Goal: Task Accomplishment & Management: Manage account settings

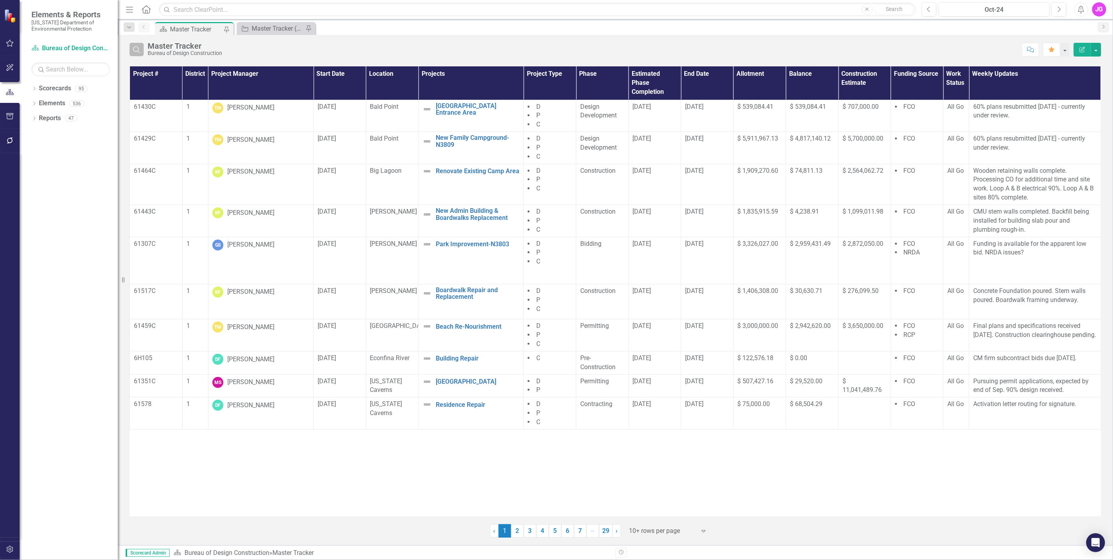
click at [141, 47] on button "Search" at bounding box center [137, 49] width 14 height 13
click at [205, 48] on input "text" at bounding box center [583, 50] width 870 height 15
type input "jasper"
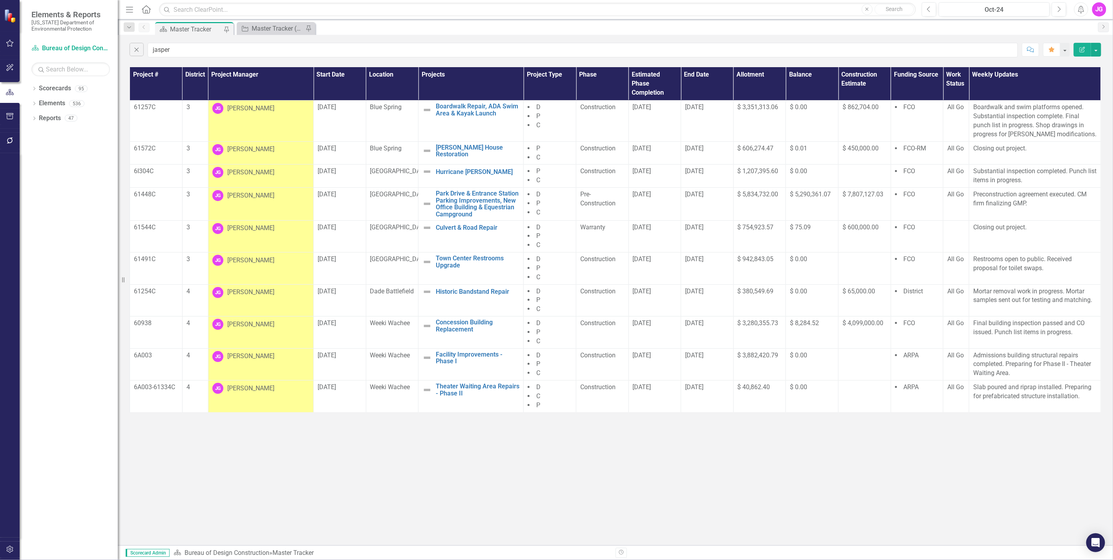
click at [576, 36] on div "Close jasper Comment Favorite Edit Report" at bounding box center [615, 48] width 995 height 26
click at [584, 37] on div "Close jasper Comment Favorite Edit Report" at bounding box center [615, 48] width 995 height 26
click at [638, 32] on div "Scorecard Master Tracker Pin Project Master Tracker (External) Pin" at bounding box center [624, 28] width 941 height 13
click at [596, 29] on div "Scorecard Master Tracker Pin Project Master Tracker (External) Pin" at bounding box center [624, 28] width 941 height 13
click at [583, 26] on div "Scorecard Master Tracker Pin Project Master Tracker (External) Pin" at bounding box center [624, 28] width 941 height 13
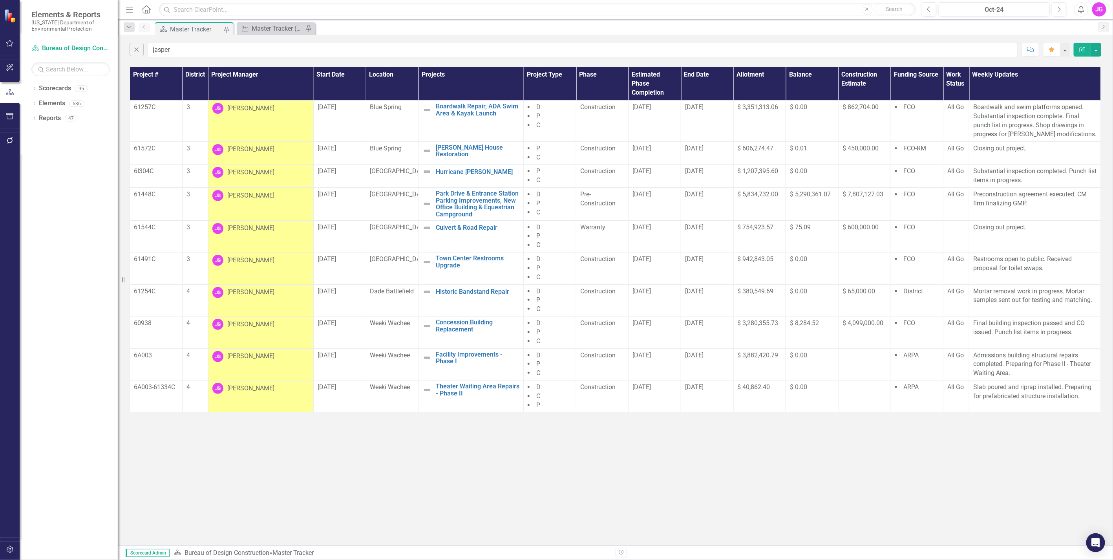
click at [404, 27] on div "Scorecard Master Tracker Pin Project Master Tracker (External) Pin" at bounding box center [624, 28] width 941 height 13
click at [353, 31] on div "Scorecard Master Tracker Pin Project Master Tracker (External) Pin" at bounding box center [624, 28] width 941 height 13
click at [367, 30] on div "Scorecard Master Tracker Pin Project Master Tracker (External) Pin" at bounding box center [624, 28] width 941 height 13
click at [1033, 113] on p "Boardwalk and swim platforms opened. Substantial inspection complete. Final pun…" at bounding box center [1035, 121] width 124 height 36
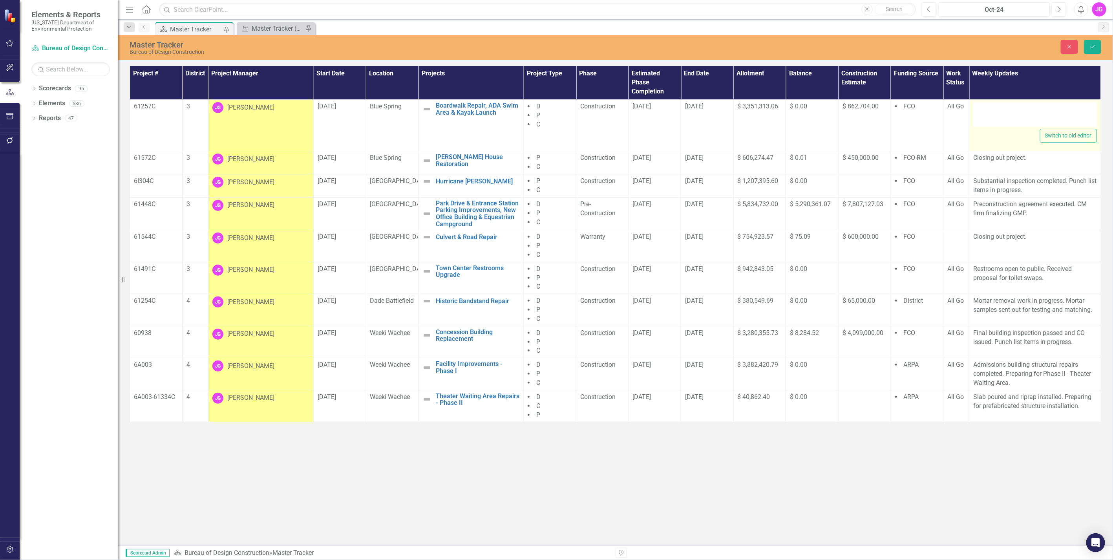
type textarea "<p>Boardwalk and swim platforms opened. Substantial inspection complete. Final …"
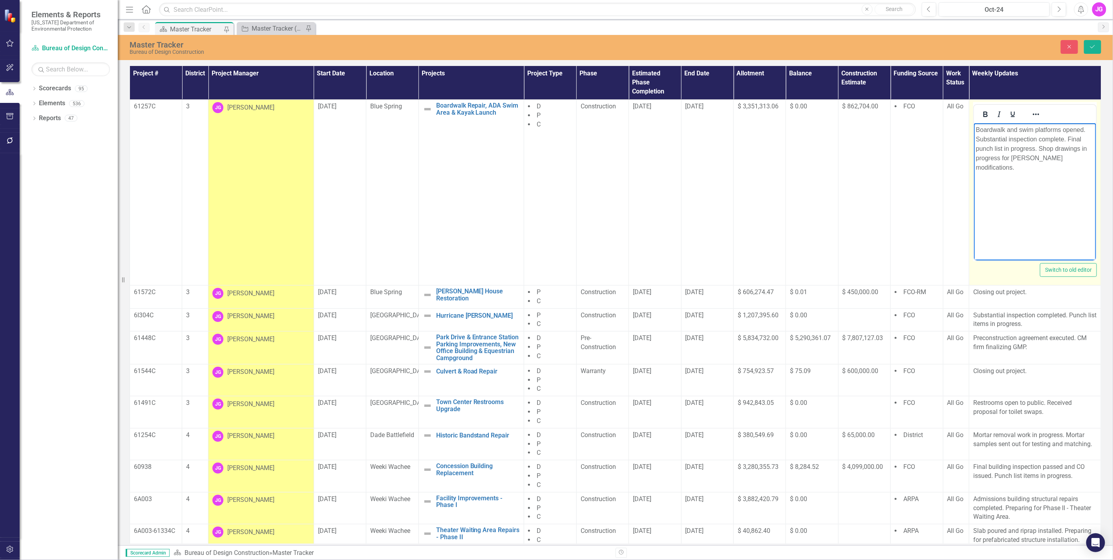
click at [1045, 159] on p "Boardwalk and swim platforms opened. Substantial inspection complete. Final pun…" at bounding box center [1035, 148] width 118 height 47
drag, startPoint x: 1038, startPoint y: 148, endPoint x: 973, endPoint y: 129, distance: 67.8
click at [974, 129] on html "Boardwalk and swim platforms opened. Substantial inspection complete. Final pun…" at bounding box center [1035, 182] width 122 height 118
drag, startPoint x: 1020, startPoint y: 129, endPoint x: 1051, endPoint y: 131, distance: 31.5
click at [1051, 131] on p "Shop drawings in progress for [PERSON_NAME] modifications." at bounding box center [1035, 134] width 118 height 19
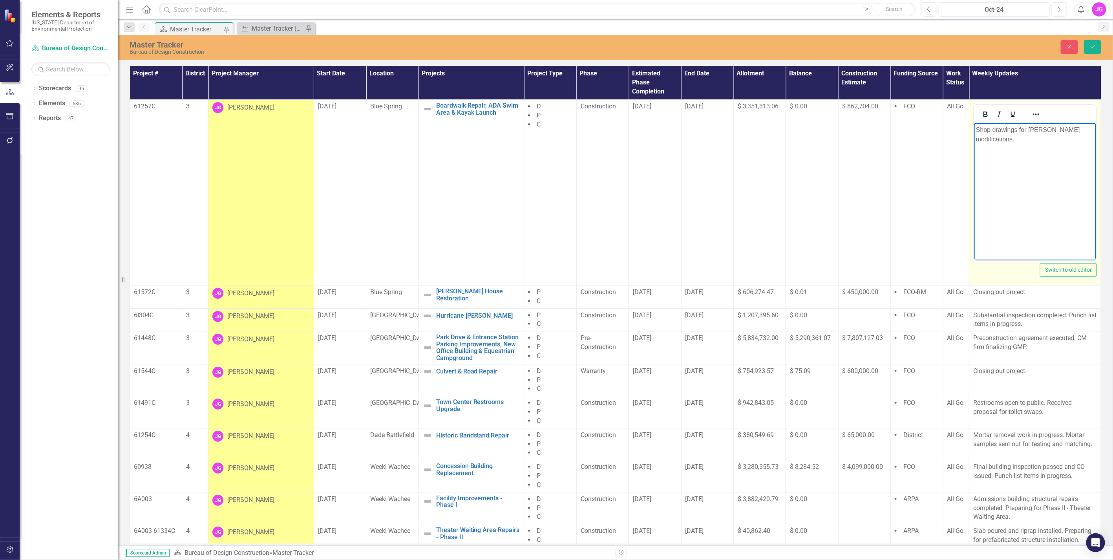
click at [1024, 140] on p "Shop drawings for [PERSON_NAME] modifications." at bounding box center [1035, 134] width 118 height 19
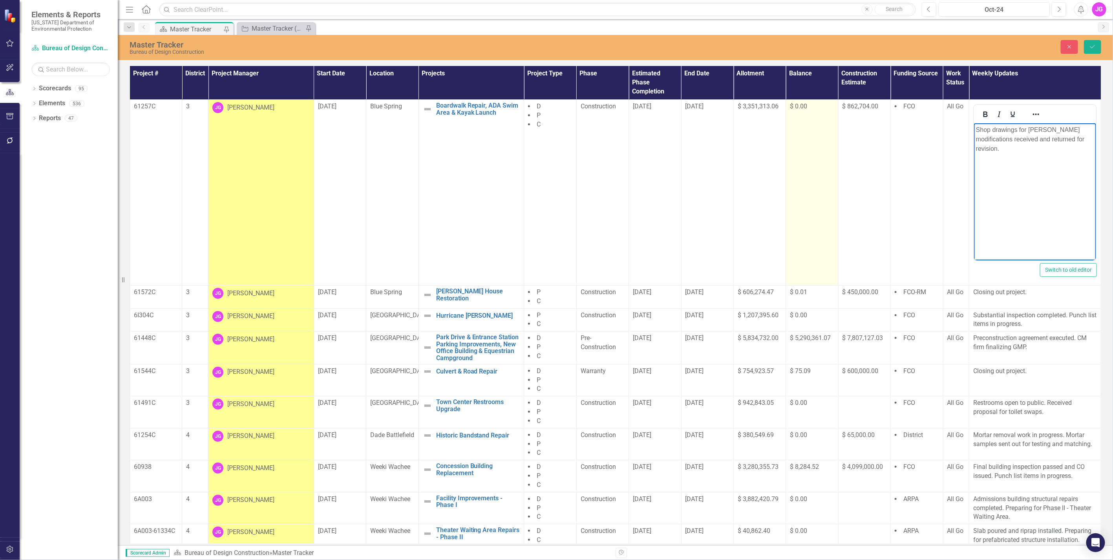
scroll to position [13, 0]
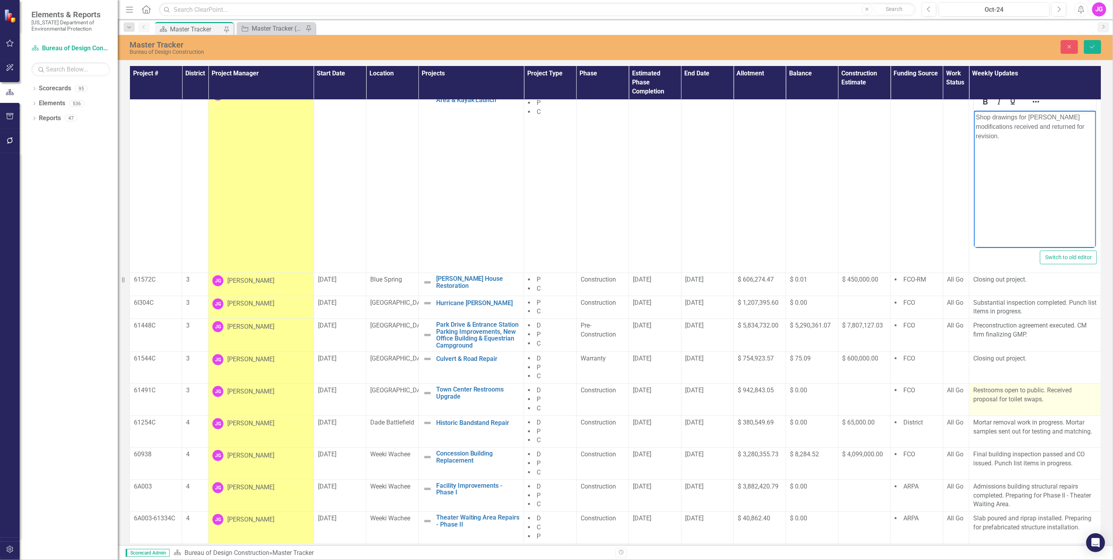
click at [1038, 398] on p "Restrooms open to public. Received proposal for toilet swaps." at bounding box center [1035, 395] width 124 height 18
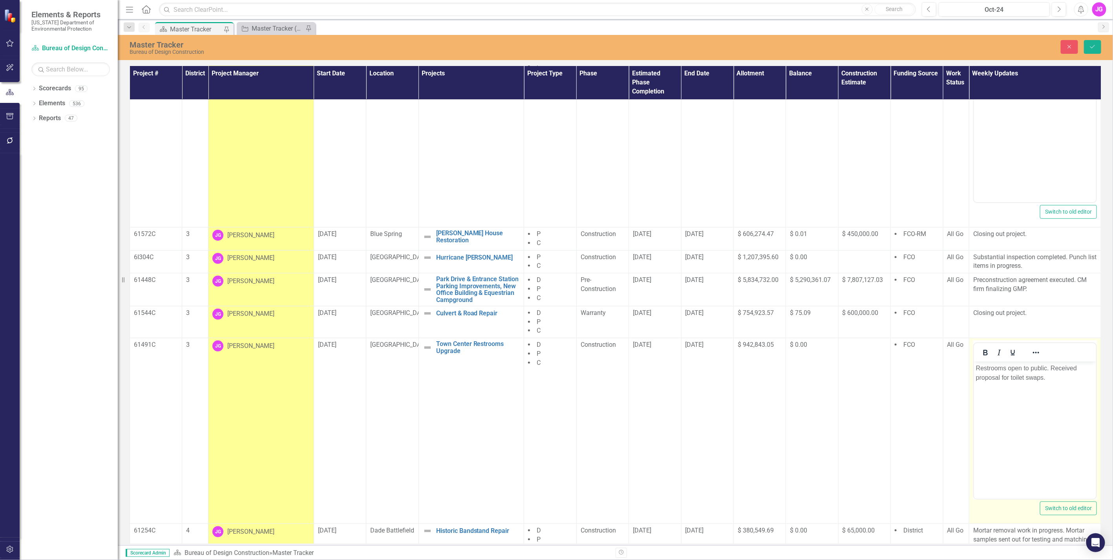
scroll to position [167, 0]
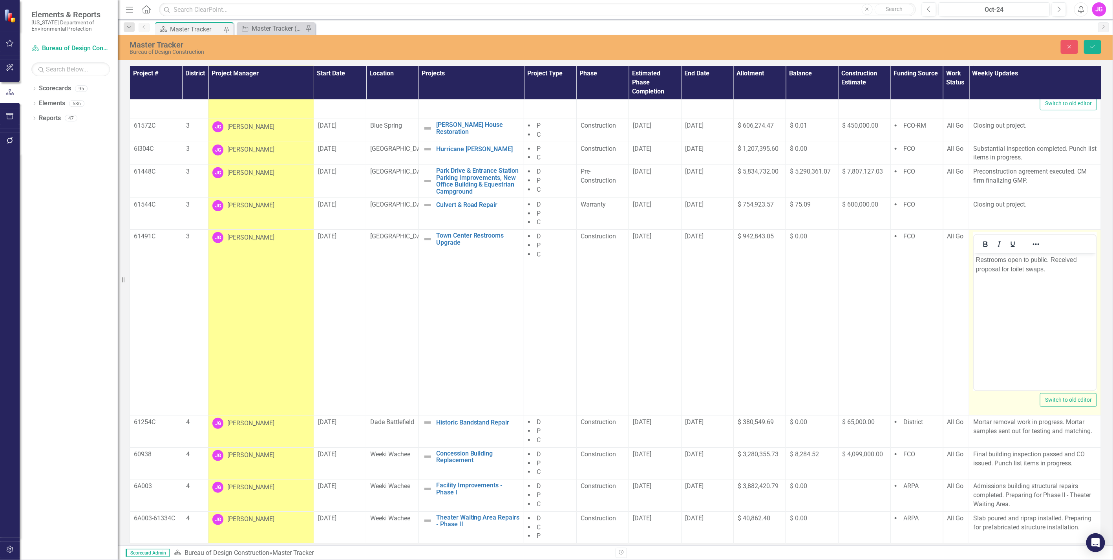
click at [1053, 319] on body "Restrooms open to public. Received proposal for toilet swaps." at bounding box center [1035, 312] width 122 height 118
drag, startPoint x: 1053, startPoint y: 269, endPoint x: 975, endPoint y: 262, distance: 78.1
click at [976, 262] on p "Restrooms open to public. Received proposal for toilet swaps." at bounding box center [1035, 264] width 118 height 19
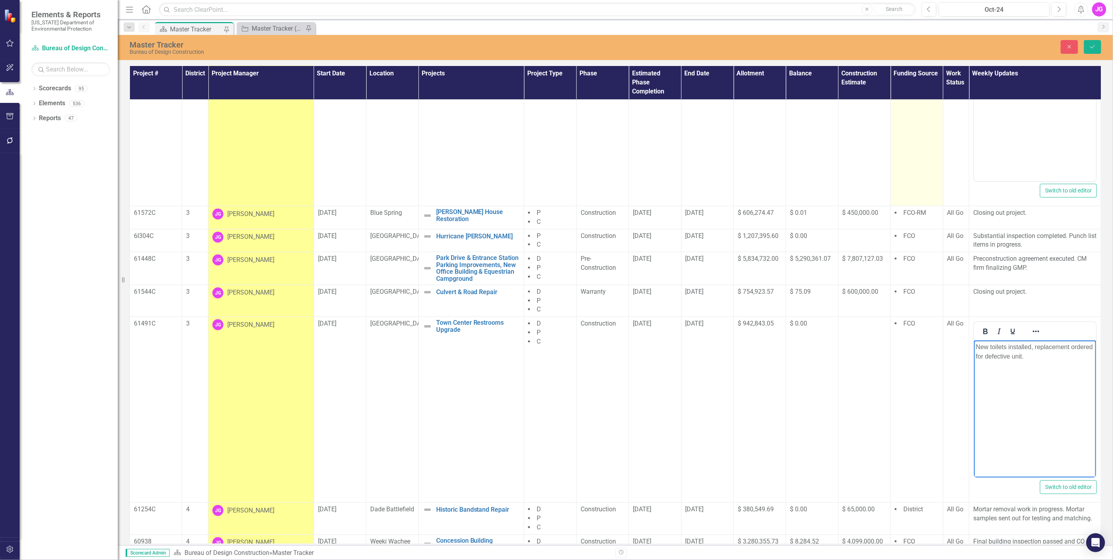
scroll to position [80, 0]
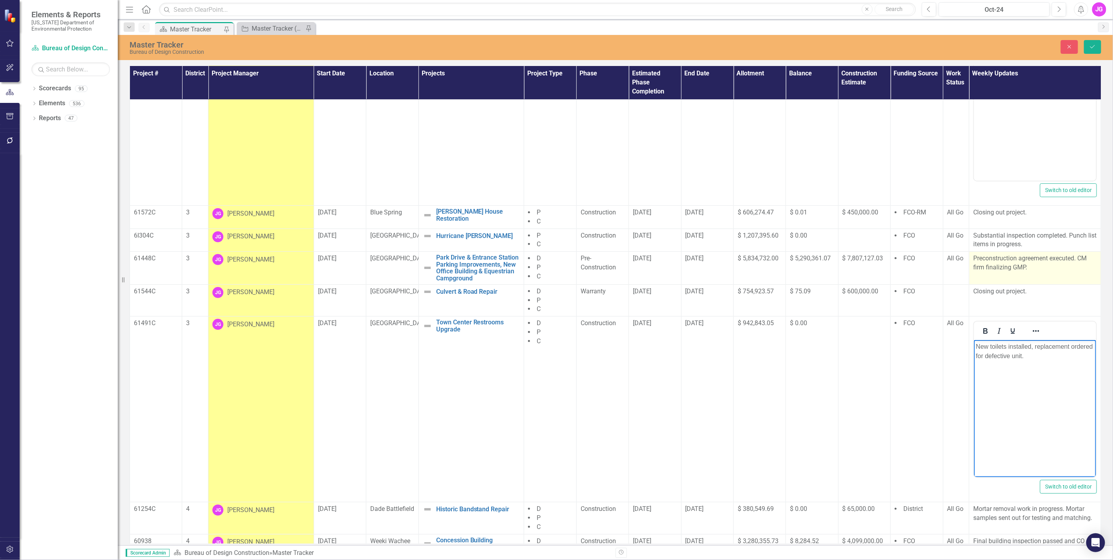
click at [1022, 265] on p "Preconstruction agreement executed. CM firm finalizing GMP." at bounding box center [1035, 263] width 124 height 18
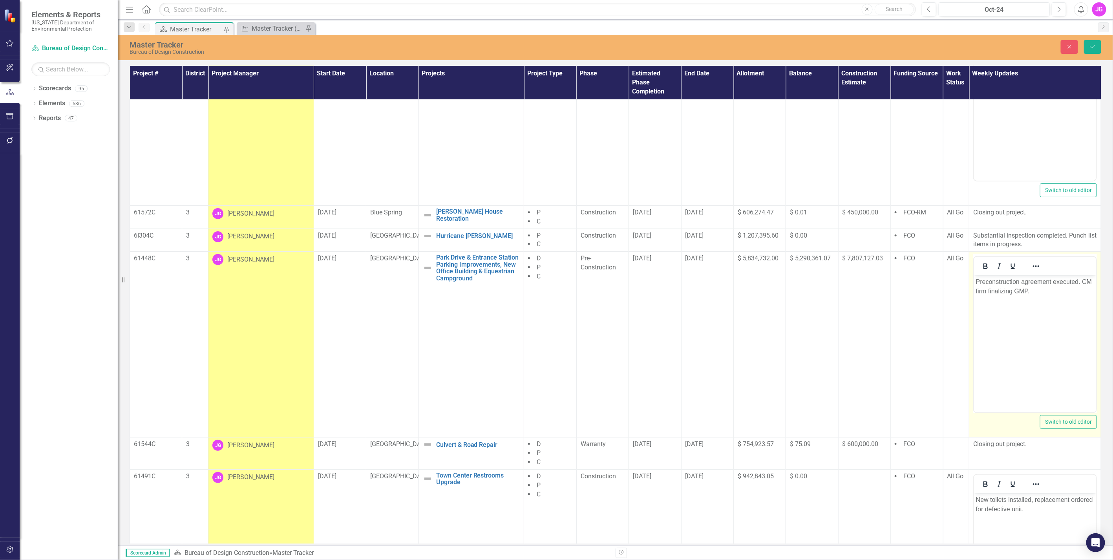
scroll to position [0, 0]
click at [1021, 294] on p "Preconstruction agreement executed. CM firm finalizing GMP." at bounding box center [1035, 286] width 118 height 19
drag, startPoint x: 1036, startPoint y: 294, endPoint x: 960, endPoint y: 273, distance: 79.8
click at [974, 275] on html "Preconstruction agreement executed. CM firm finalizing GMP." at bounding box center [1035, 334] width 122 height 118
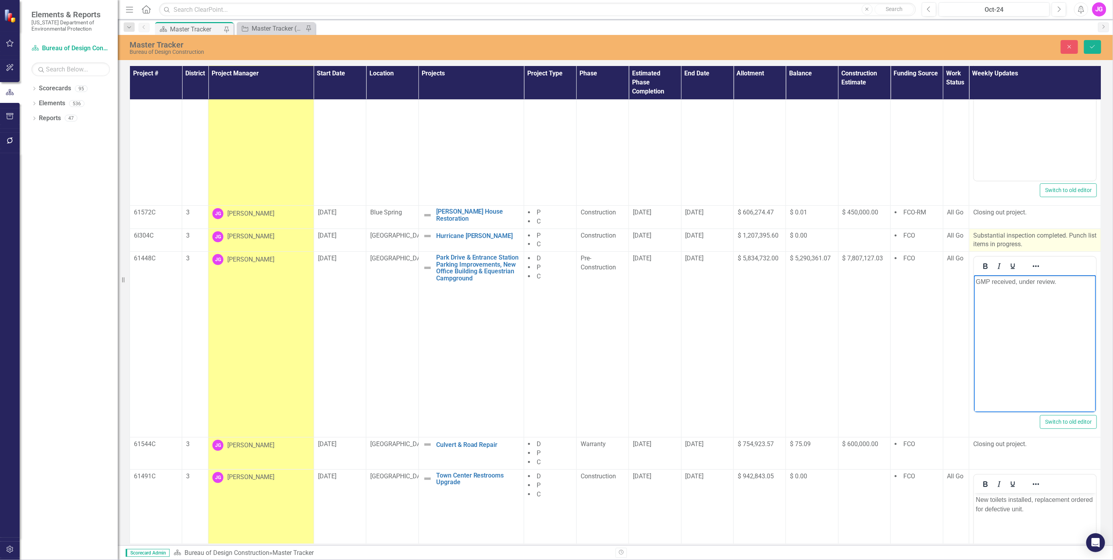
click at [1006, 241] on p "Substantial inspection completed. Punch list items in progress." at bounding box center [1035, 240] width 124 height 18
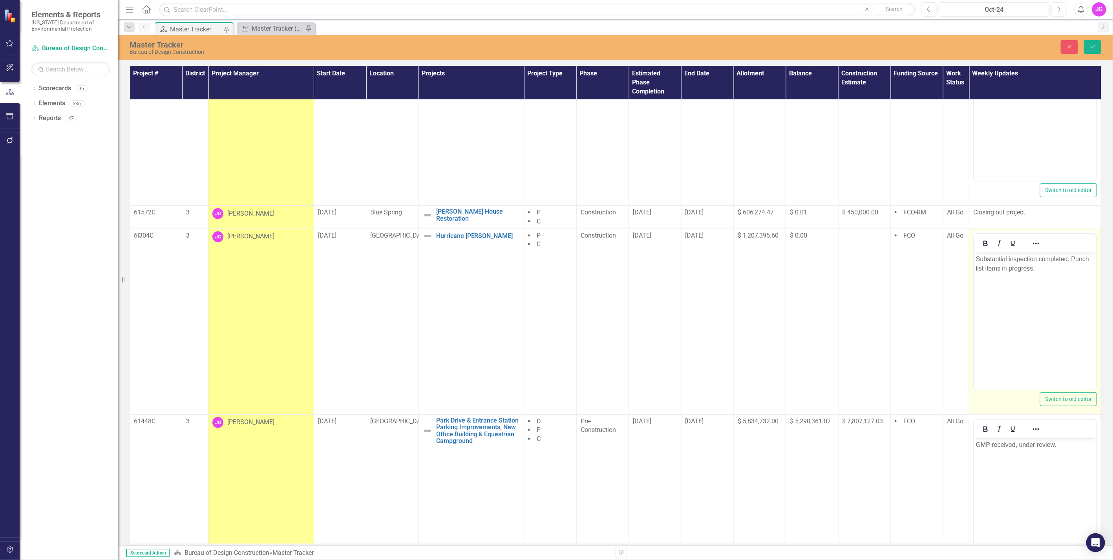
drag, startPoint x: 1979, startPoint y: 493, endPoint x: 1034, endPoint y: 273, distance: 971.1
click at [1027, 275] on body "Substantial inspection completed. Punch list items in progress." at bounding box center [1035, 311] width 122 height 118
drag, startPoint x: 1041, startPoint y: 270, endPoint x: 954, endPoint y: 253, distance: 89.2
click at [974, 253] on html "Substantial inspection completed. Punch list items in progress." at bounding box center [1035, 311] width 122 height 118
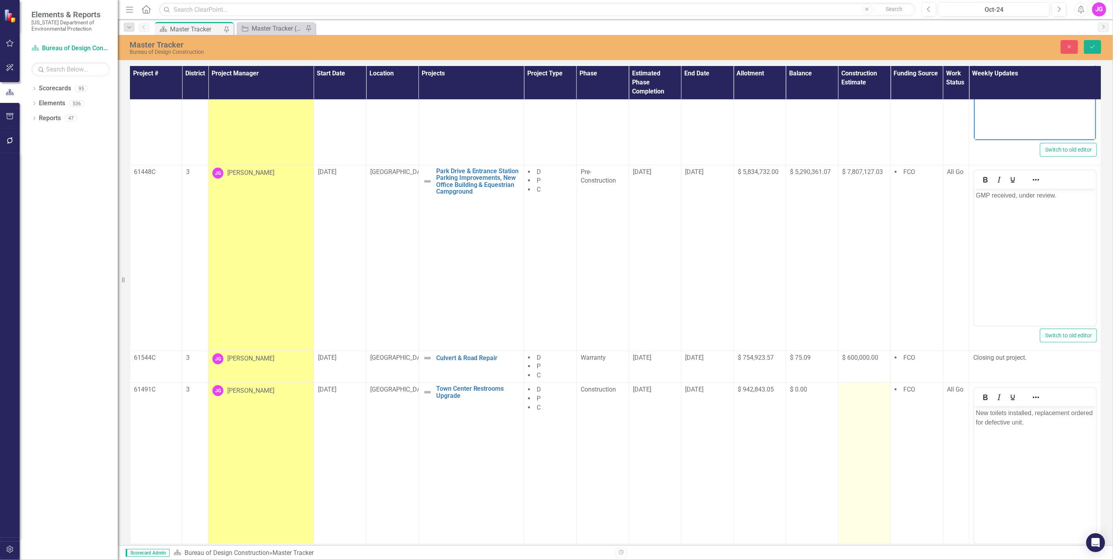
scroll to position [483, 0]
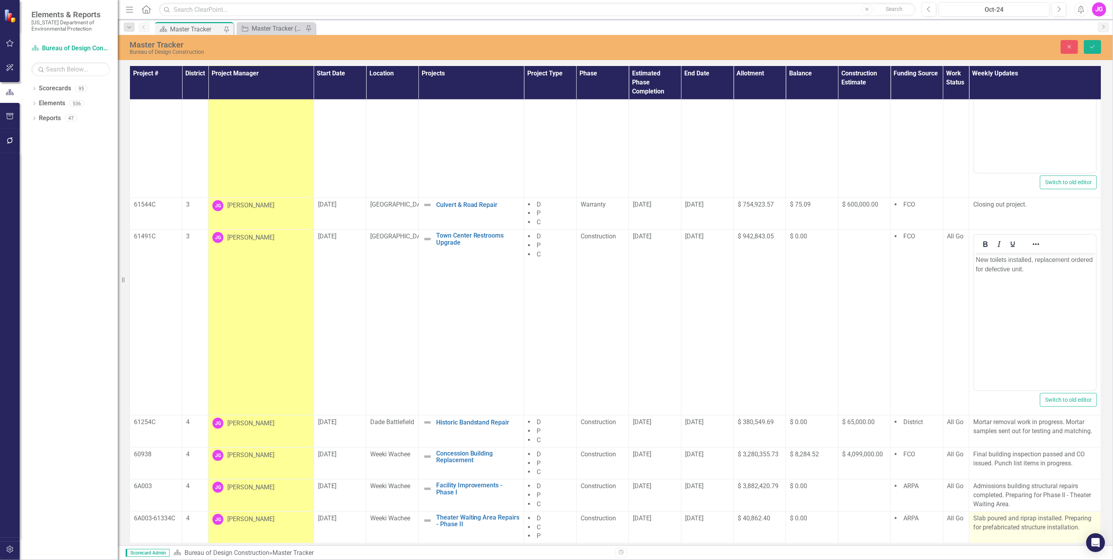
click at [1010, 523] on p "Slab poured and riprap installed. Preparing for prefabricated structure install…" at bounding box center [1035, 523] width 124 height 18
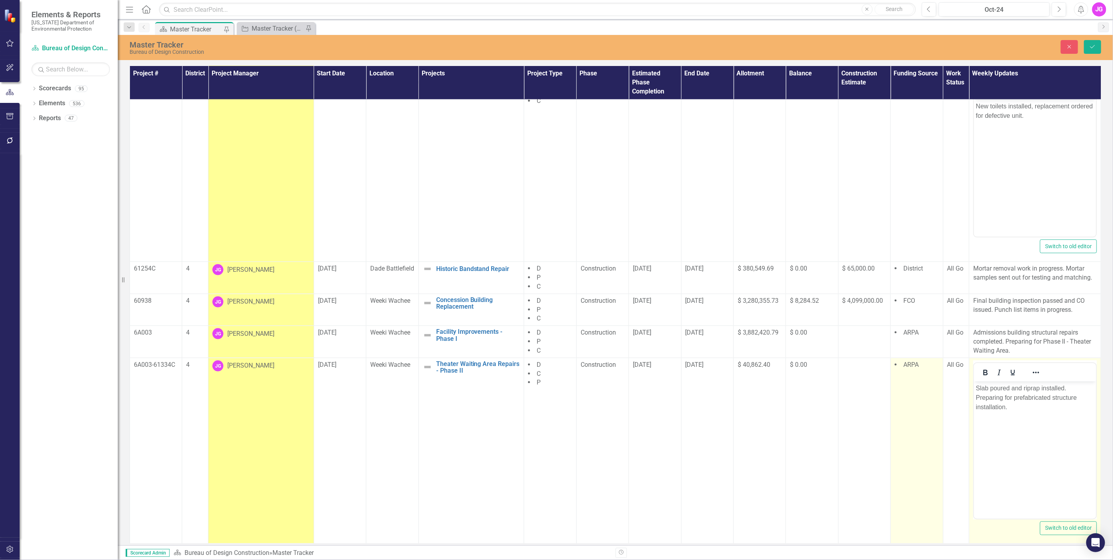
scroll to position [636, 0]
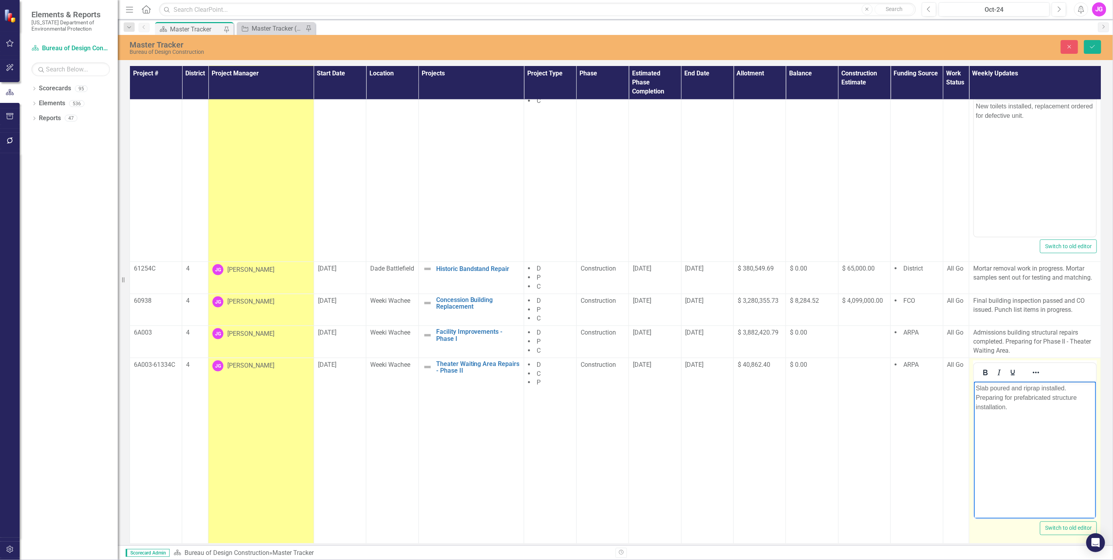
drag, startPoint x: 1022, startPoint y: 413, endPoint x: 1939, endPoint y: 764, distance: 981.8
click at [974, 382] on html "Slab poured and riprap installed. Preparing for prefabricated structure install…" at bounding box center [1035, 440] width 122 height 118
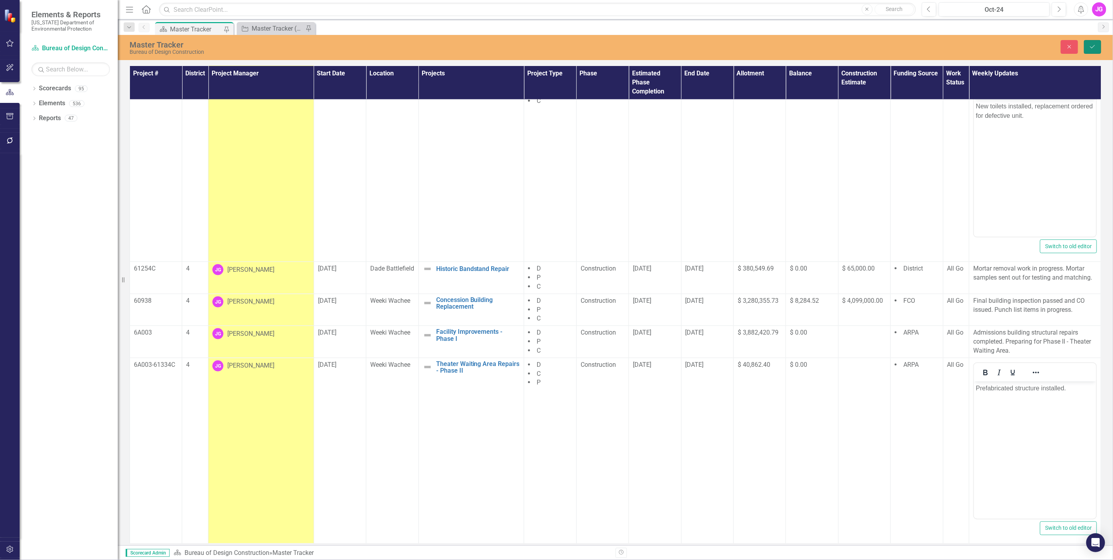
click at [1089, 48] on icon "Save" at bounding box center [1092, 46] width 7 height 5
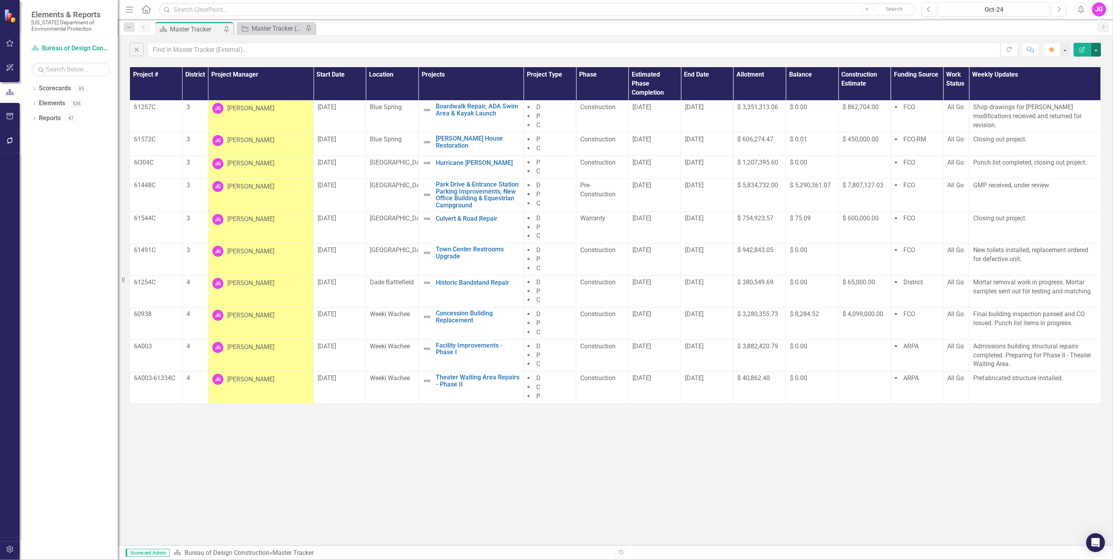
click at [1097, 49] on button "button" at bounding box center [1096, 50] width 10 height 14
click at [1084, 82] on link "PDF Export to PDF" at bounding box center [1070, 80] width 62 height 15
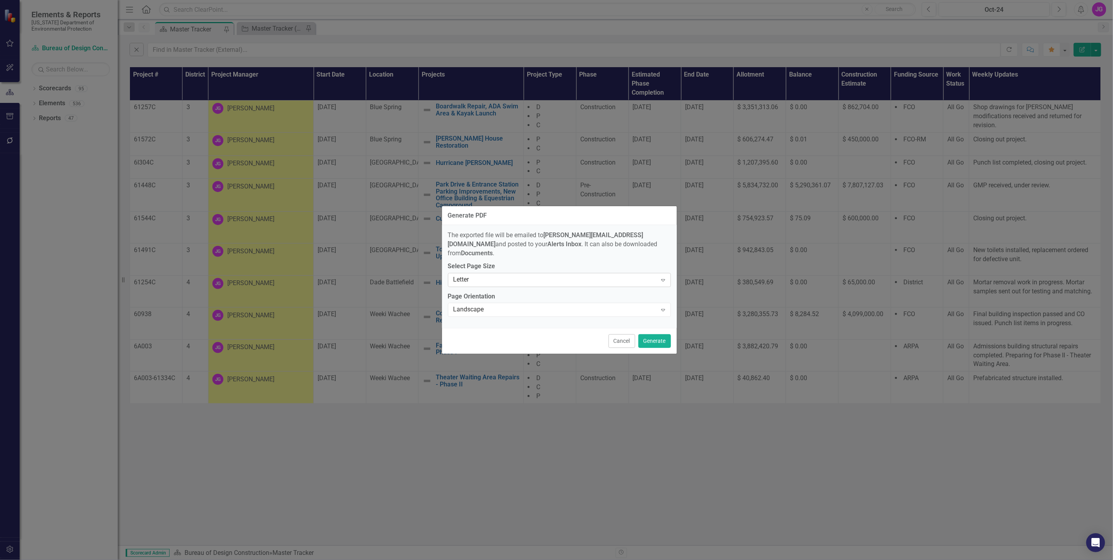
click at [484, 279] on div "Letter" at bounding box center [555, 279] width 204 height 9
click at [479, 327] on div "Tabloid" at bounding box center [561, 327] width 210 height 9
click at [646, 334] on button "Generate" at bounding box center [654, 341] width 33 height 14
